Goal: Obtain resource: Obtain resource

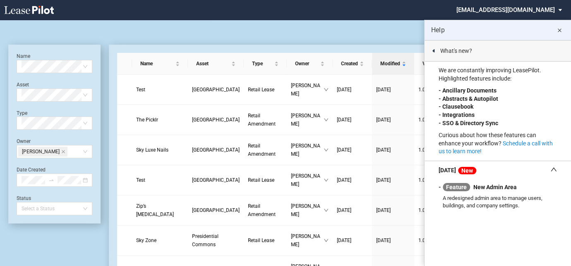
click at [558, 31] on md-icon "close" at bounding box center [559, 31] width 10 height 10
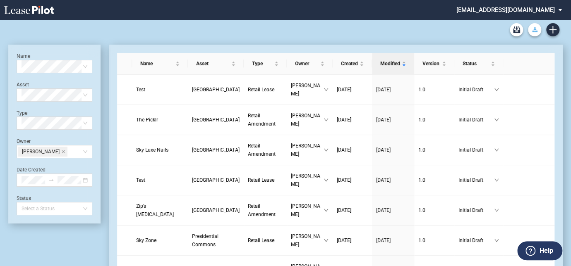
click at [535, 33] on button "Download Blank Form" at bounding box center [534, 29] width 13 height 13
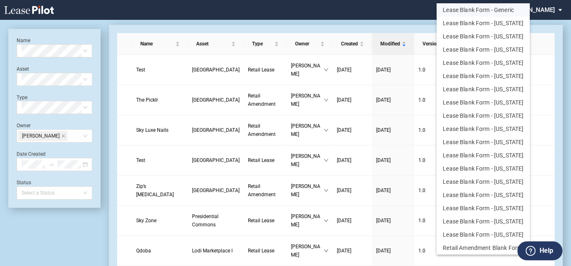
click at [485, 10] on button "Lease Blank Form - Generic" at bounding box center [482, 9] width 93 height 13
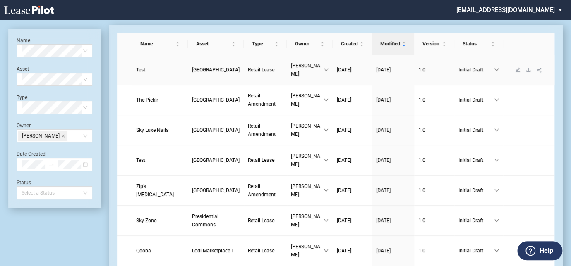
click at [192, 70] on span "[GEOGRAPHIC_DATA]" at bounding box center [216, 70] width 48 height 6
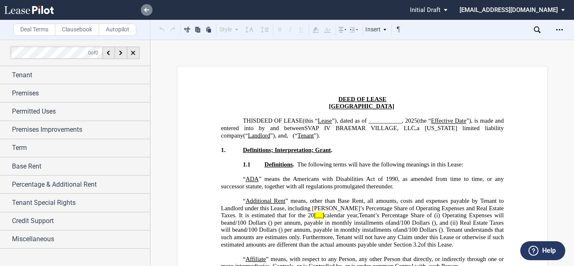
click at [144, 9] on icon at bounding box center [146, 10] width 5 height 4
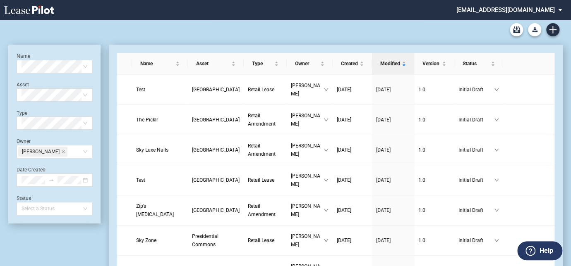
click at [37, 35] on div "Lease Blank Form - Generic Lease Blank Form - Virginia Lease Blank Form - Calif…" at bounding box center [285, 30] width 554 height 20
